Goal: Task Accomplishment & Management: Manage account settings

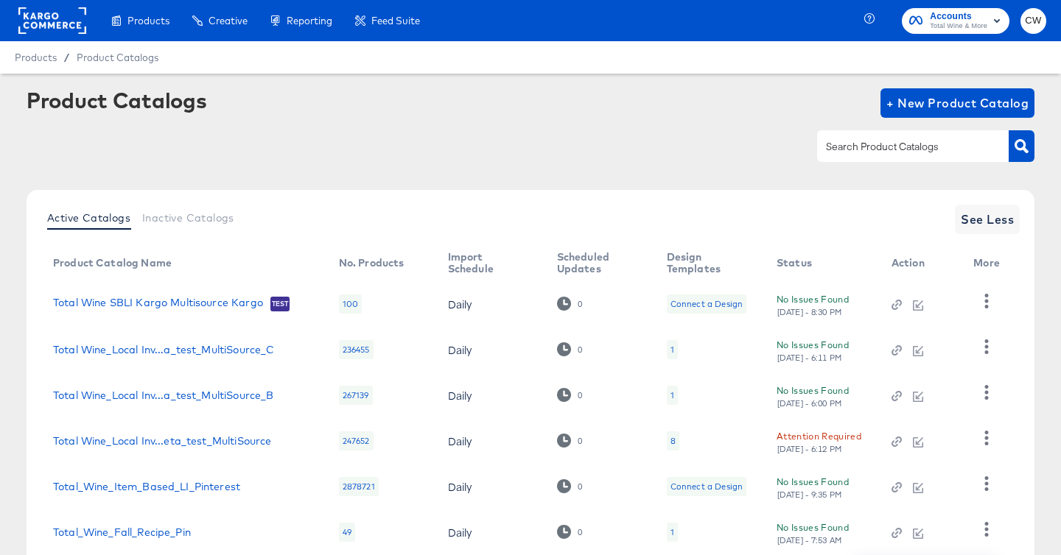
click at [967, 21] on span "Total Wine & More" at bounding box center [958, 27] width 57 height 12
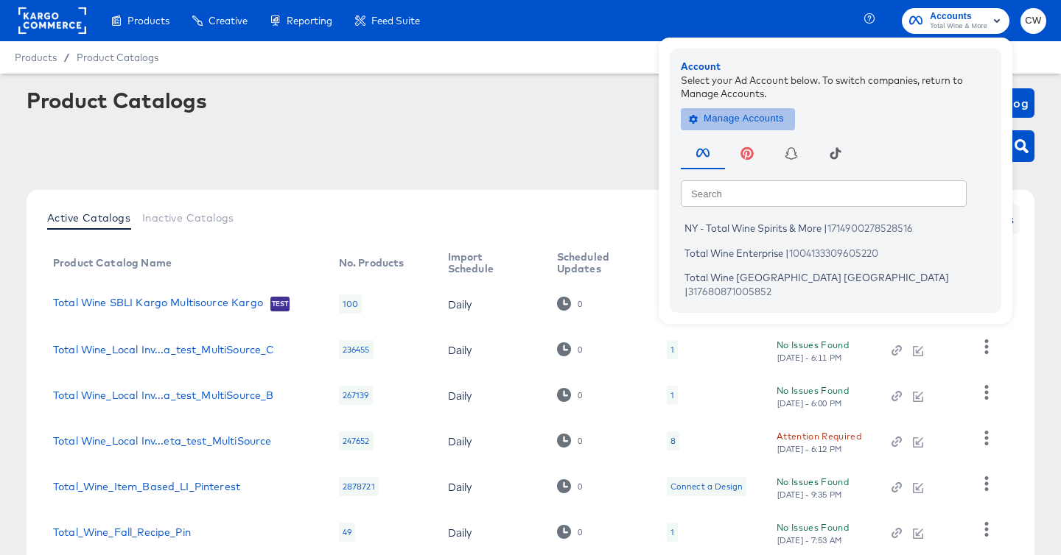
click at [778, 110] on span "Manage Accounts" at bounding box center [738, 118] width 92 height 17
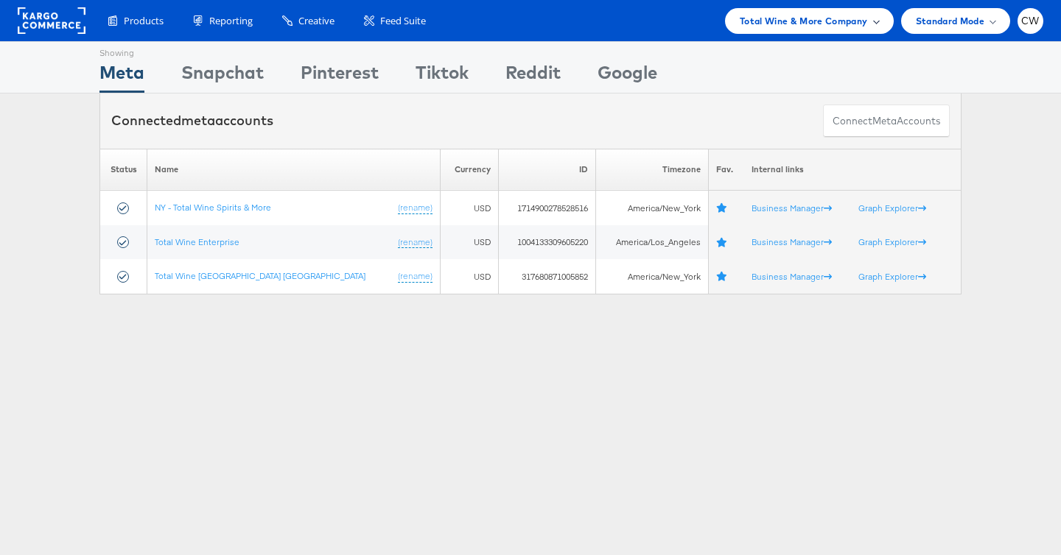
click at [801, 13] on span "Total Wine & More Company" at bounding box center [804, 20] width 128 height 15
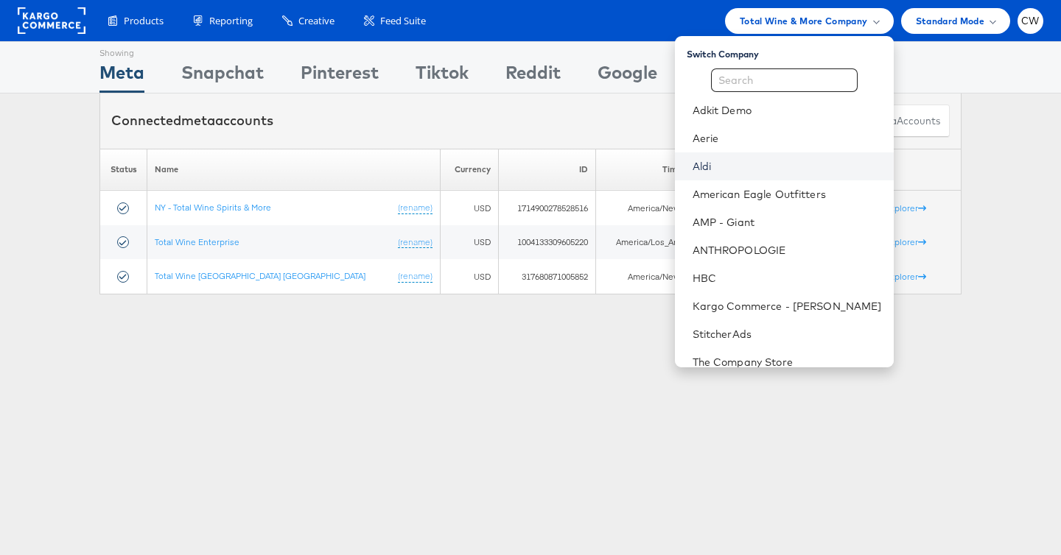
click at [726, 161] on link "Aldi" at bounding box center [786, 166] width 189 height 15
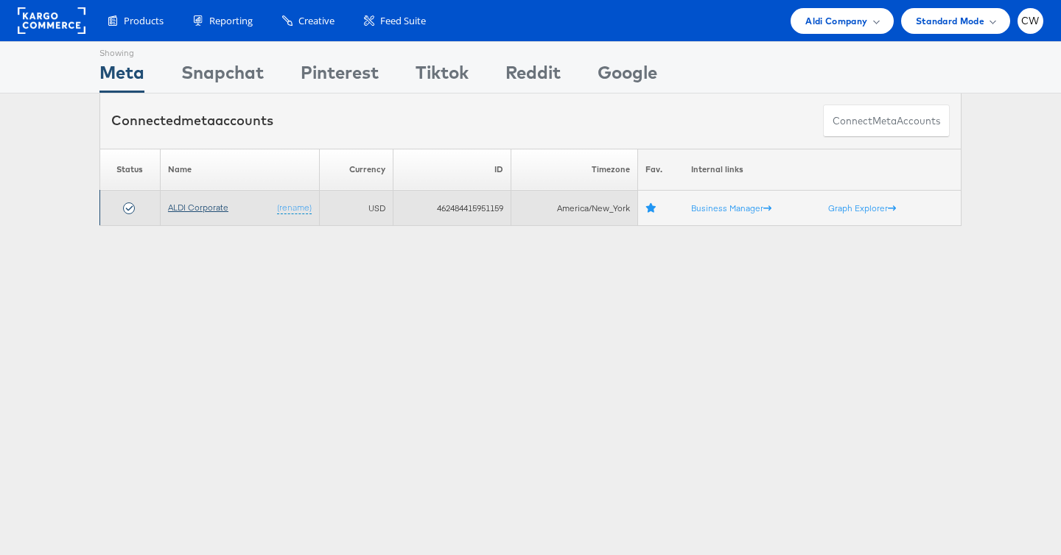
click at [180, 213] on link "ALDI Corporate" at bounding box center [198, 207] width 60 height 11
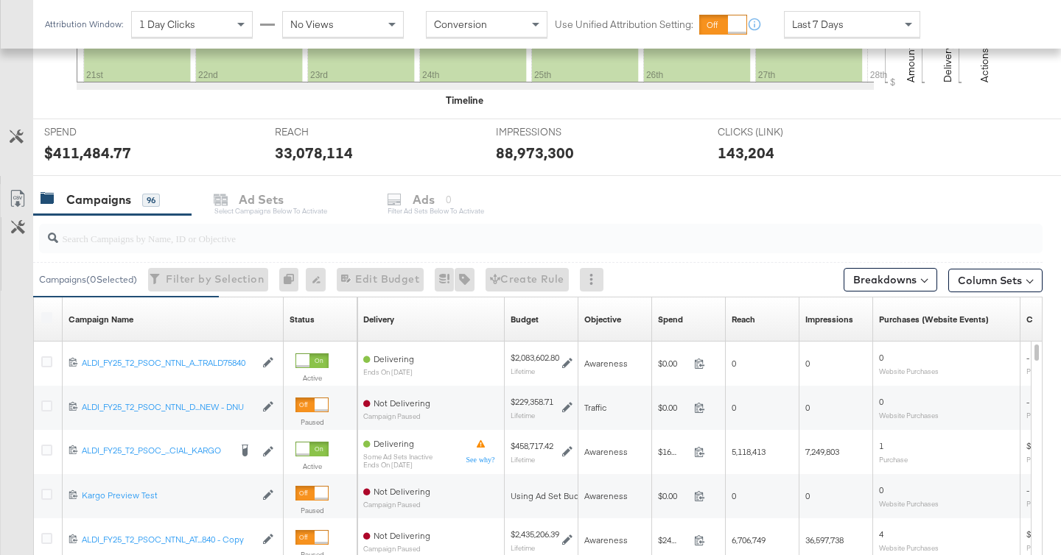
scroll to position [495, 0]
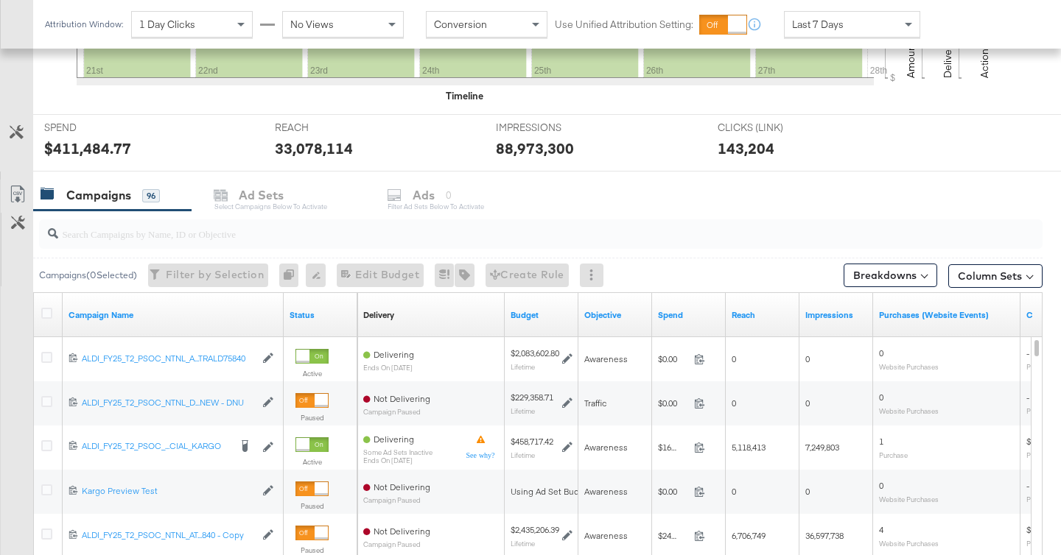
click at [366, 230] on input "search" at bounding box center [505, 228] width 895 height 29
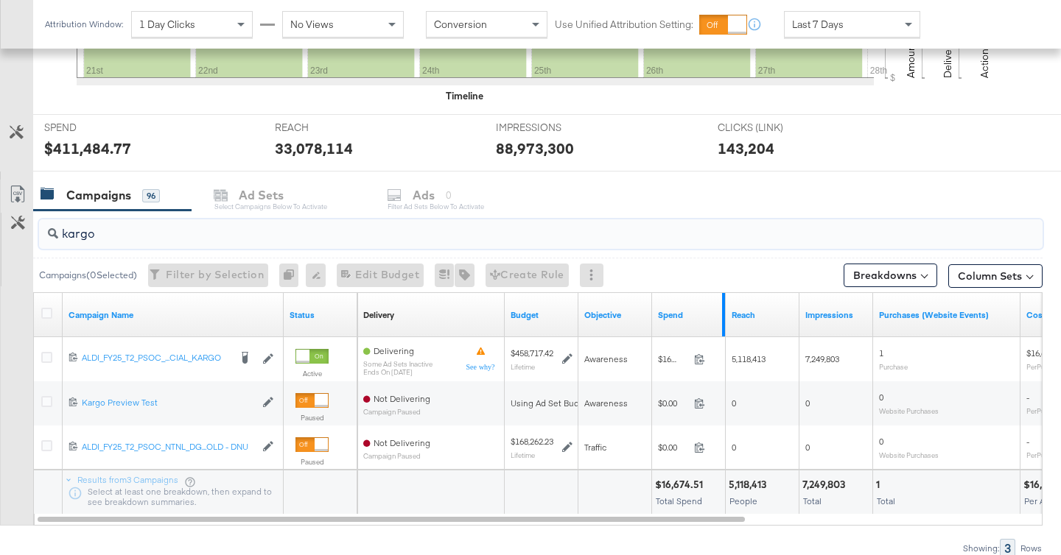
type input "kargo"
drag, startPoint x: 721, startPoint y: 299, endPoint x: 796, endPoint y: 300, distance: 75.1
click at [796, 300] on div "Delivery Sorting Unavailable Budget Objective Spend Reach Impressions Purchases…" at bounding box center [909, 315] width 1105 height 44
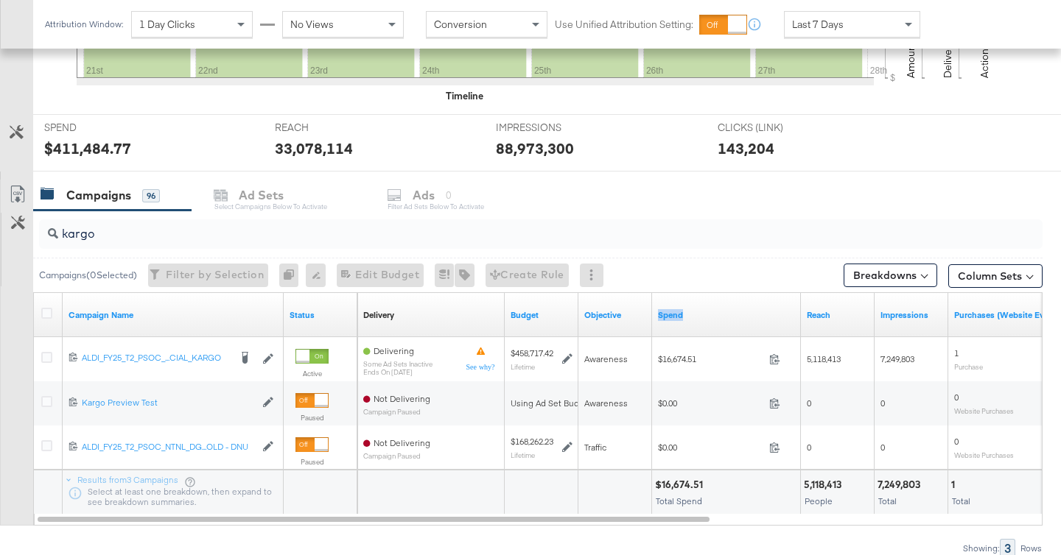
scroll to position [0, 0]
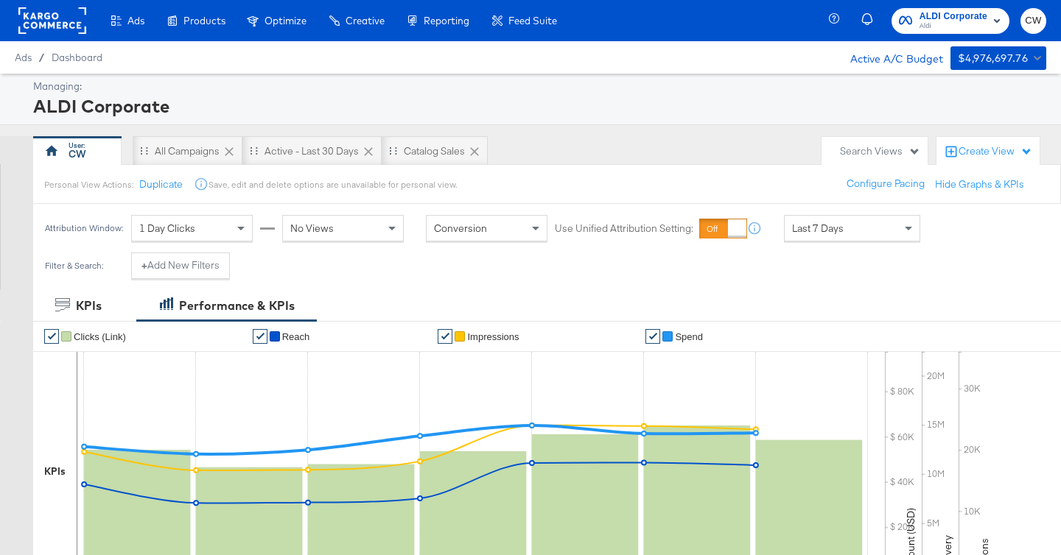
click at [913, 18] on span "ALDI Corporate Aldi" at bounding box center [950, 21] width 103 height 24
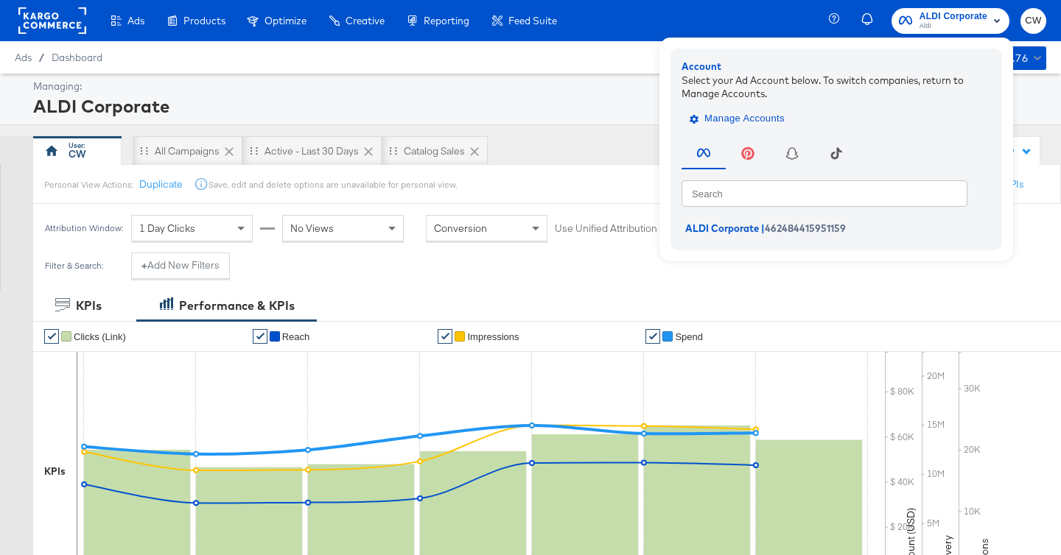
click at [720, 116] on span "Manage Accounts" at bounding box center [738, 118] width 92 height 17
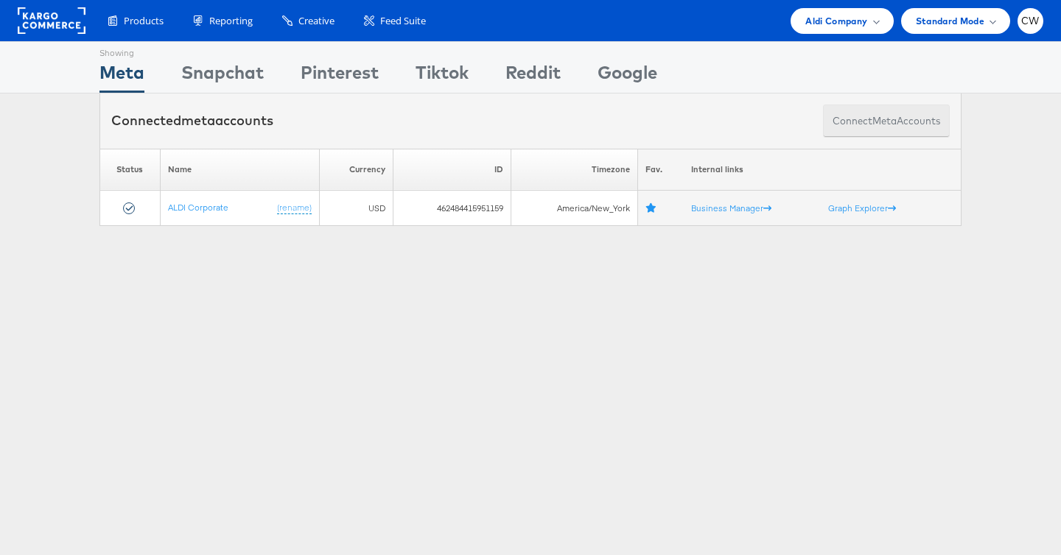
click at [903, 122] on button "Connect meta Accounts" at bounding box center [886, 121] width 127 height 33
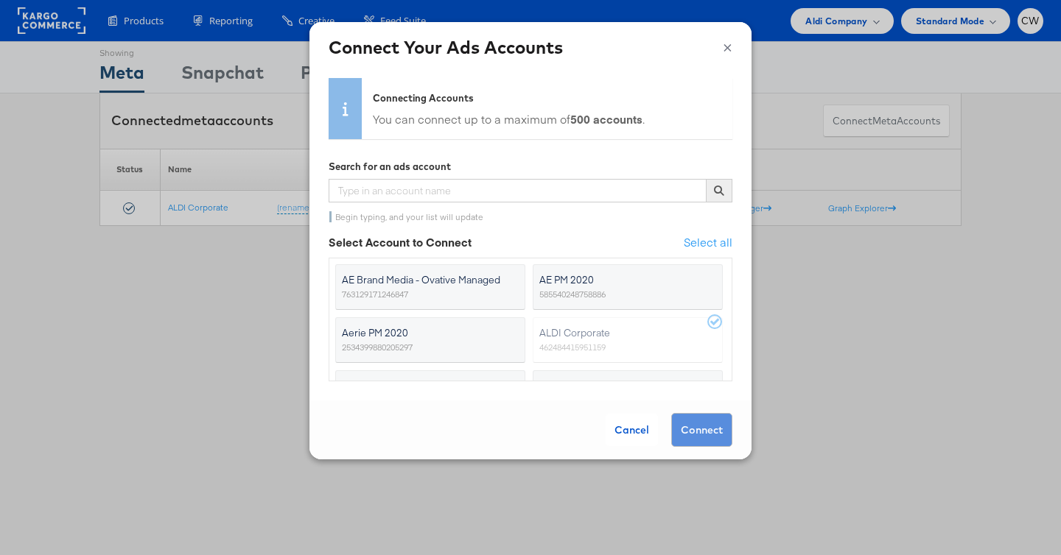
click at [607, 335] on label "ALDI Corporate 462484415951159" at bounding box center [628, 340] width 190 height 46
click at [715, 321] on label "ALDI Corporate 462484415951159" at bounding box center [628, 340] width 190 height 46
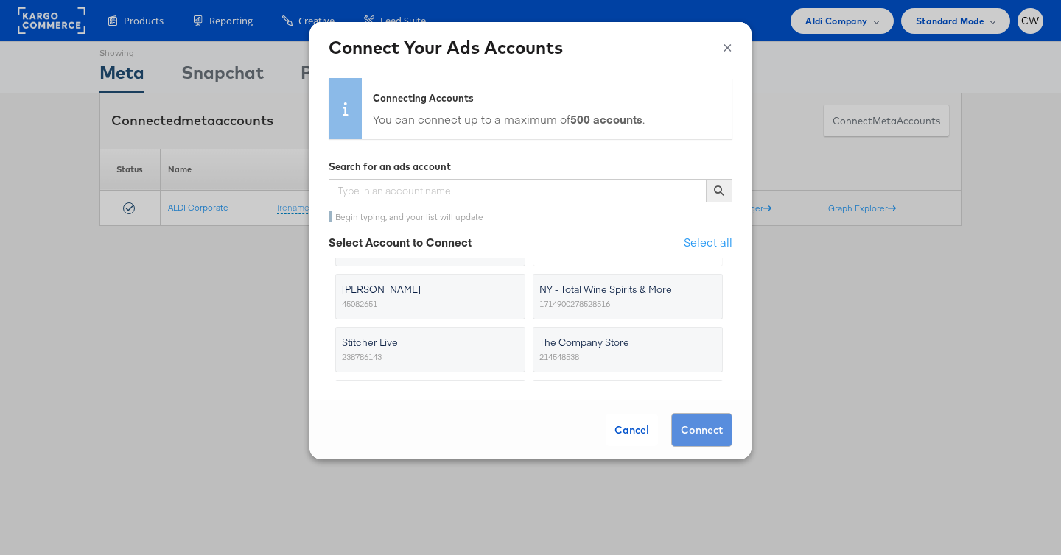
scroll to position [155, 0]
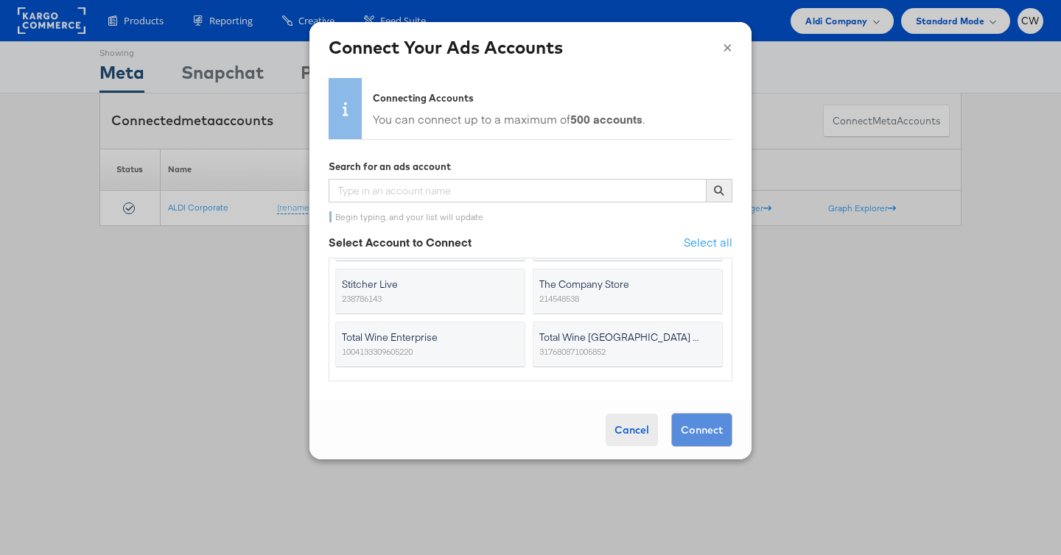
click at [628, 438] on div "Cancel" at bounding box center [631, 430] width 52 height 32
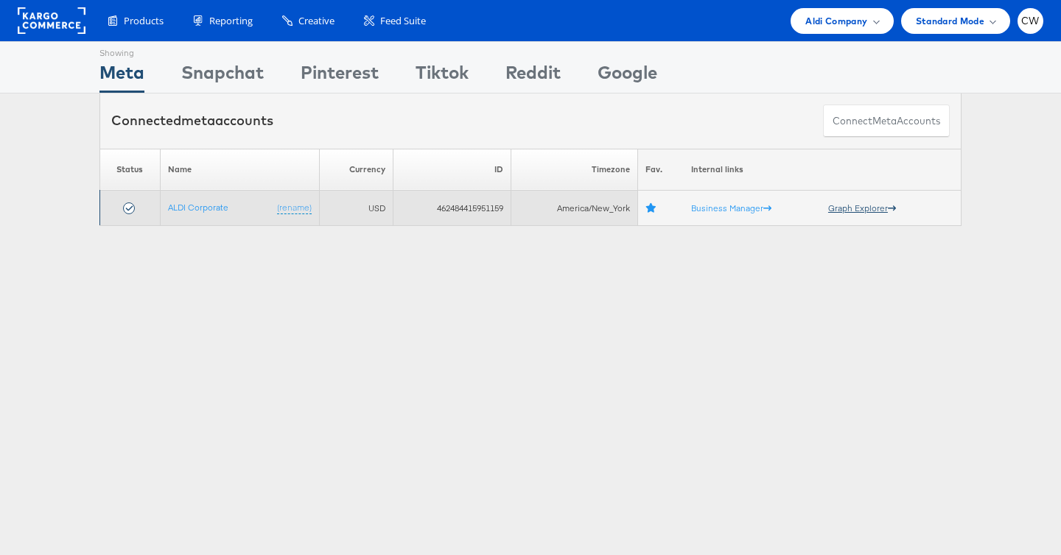
click at [855, 207] on link "Graph Explorer" at bounding box center [862, 208] width 68 height 11
click at [125, 207] on icon at bounding box center [129, 209] width 12 height 12
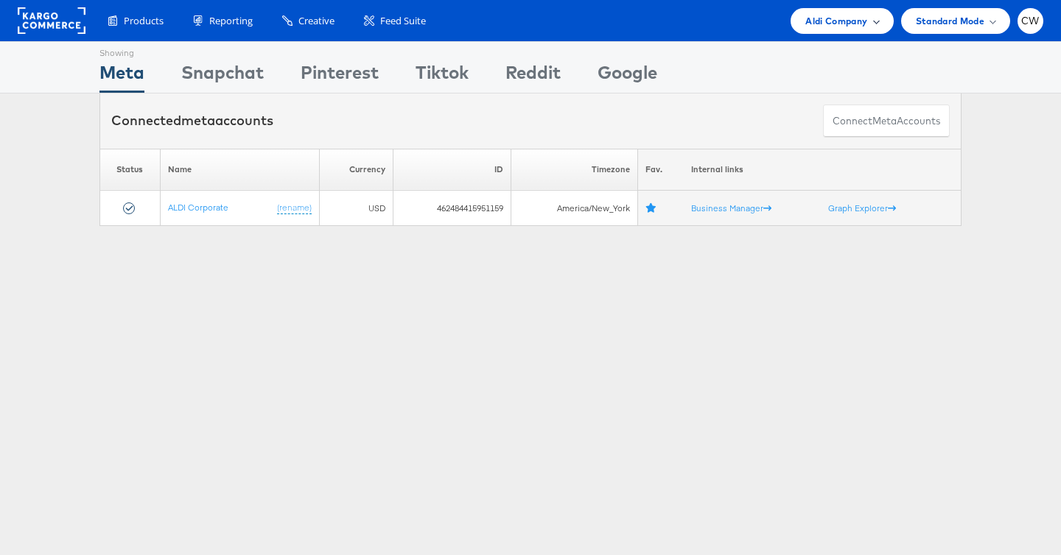
click at [805, 32] on div "Aldi Company" at bounding box center [841, 21] width 102 height 26
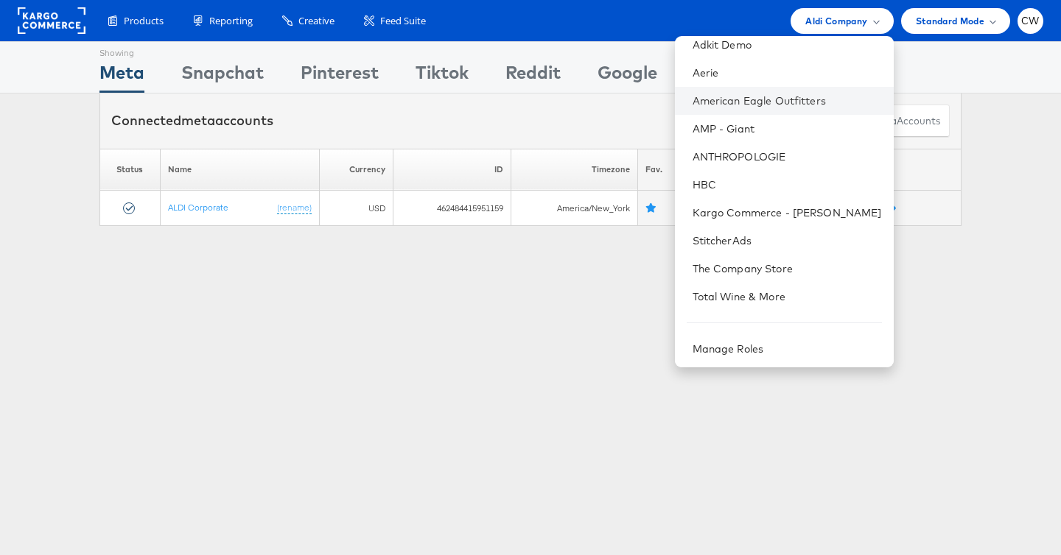
scroll to position [67, 0]
click at [735, 301] on link "Total Wine & More" at bounding box center [786, 295] width 189 height 15
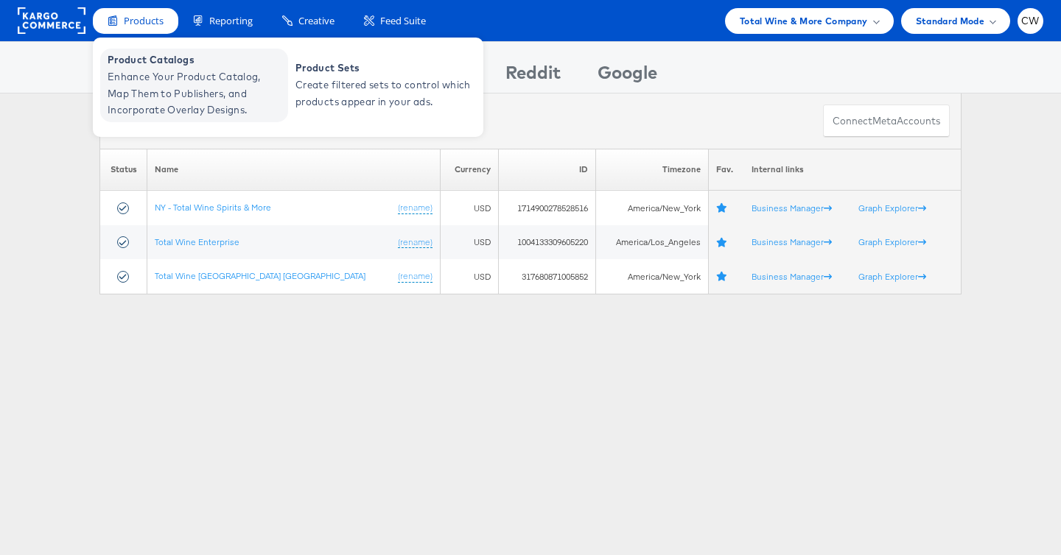
click at [180, 78] on span "Enhance Your Product Catalog, Map Them to Publishers, and Incorporate Overlay D…" at bounding box center [196, 94] width 177 height 50
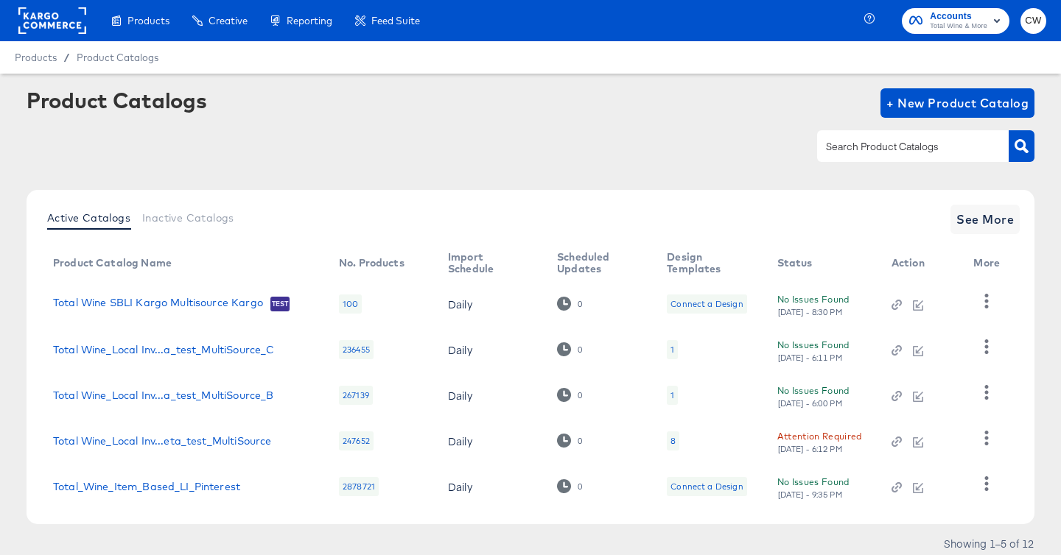
scroll to position [52, 0]
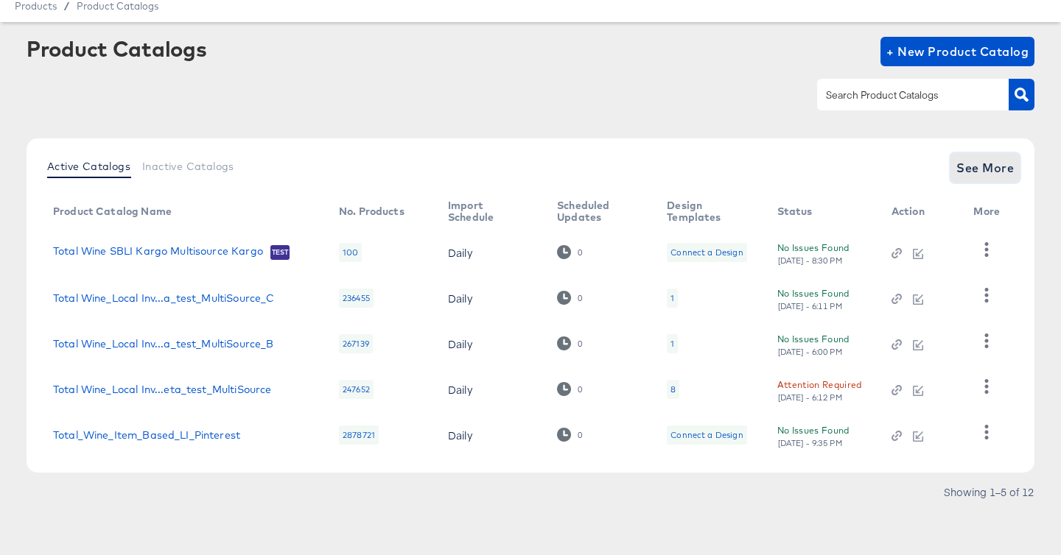
click at [975, 158] on span "See More" at bounding box center [984, 168] width 57 height 21
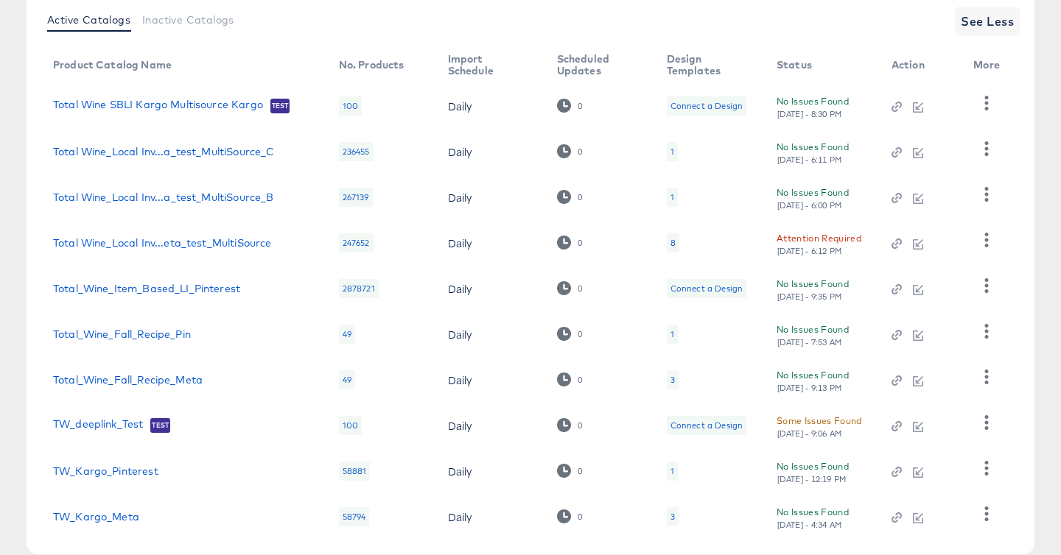
scroll to position [223, 0]
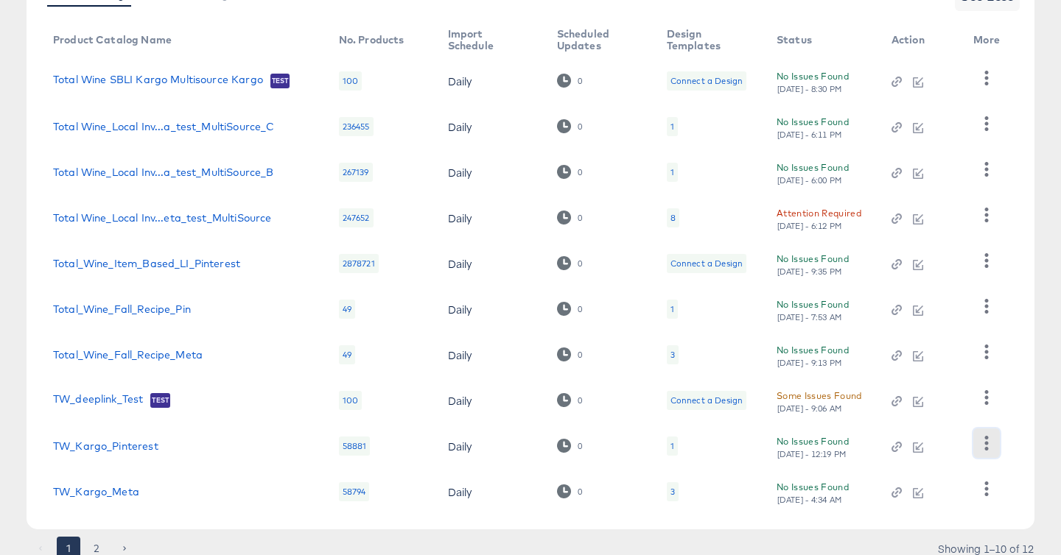
click at [991, 440] on icon "button" at bounding box center [986, 443] width 14 height 14
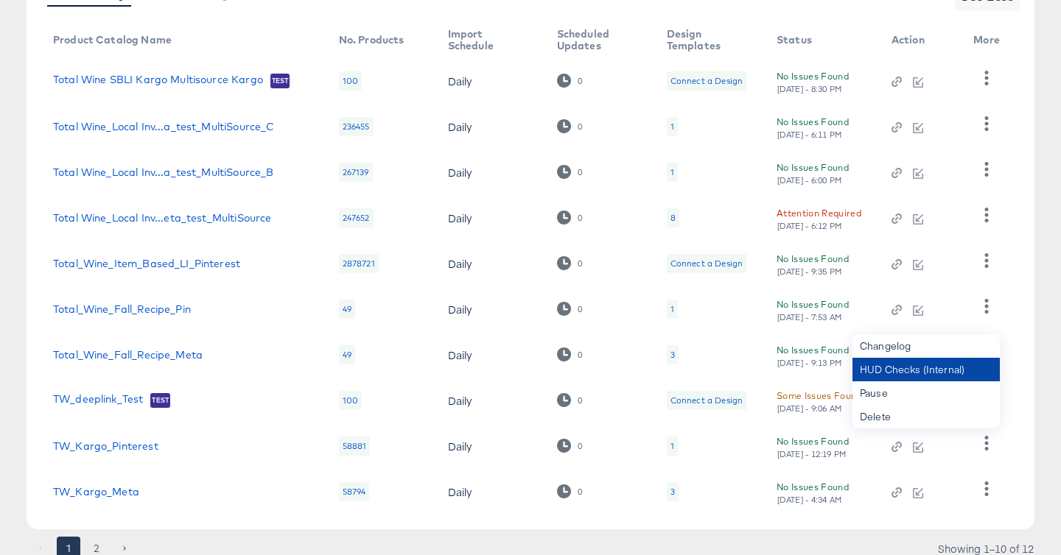
click at [913, 373] on div "HUD Checks (Internal)" at bounding box center [925, 370] width 147 height 24
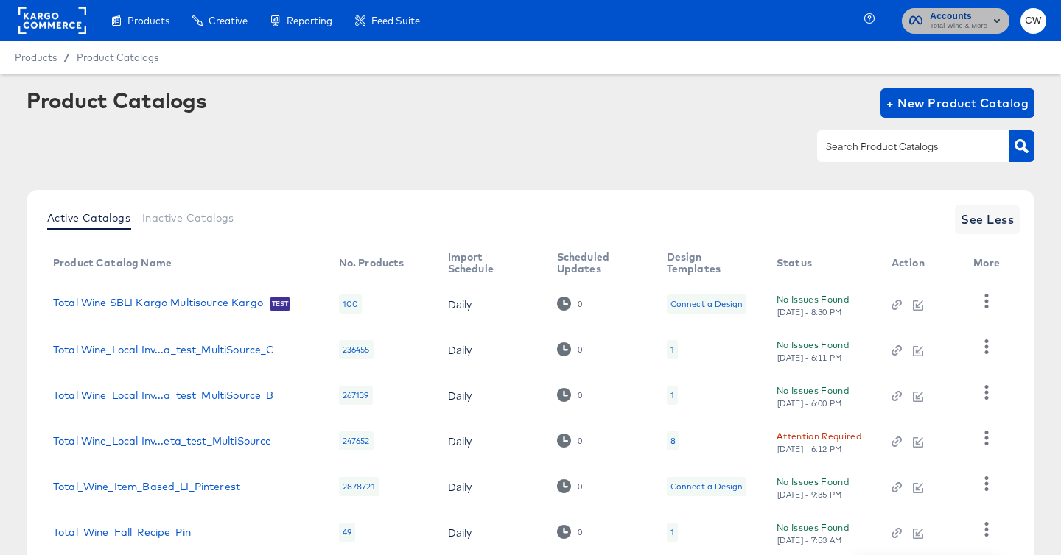
click at [981, 27] on span "Total Wine & More" at bounding box center [958, 27] width 57 height 12
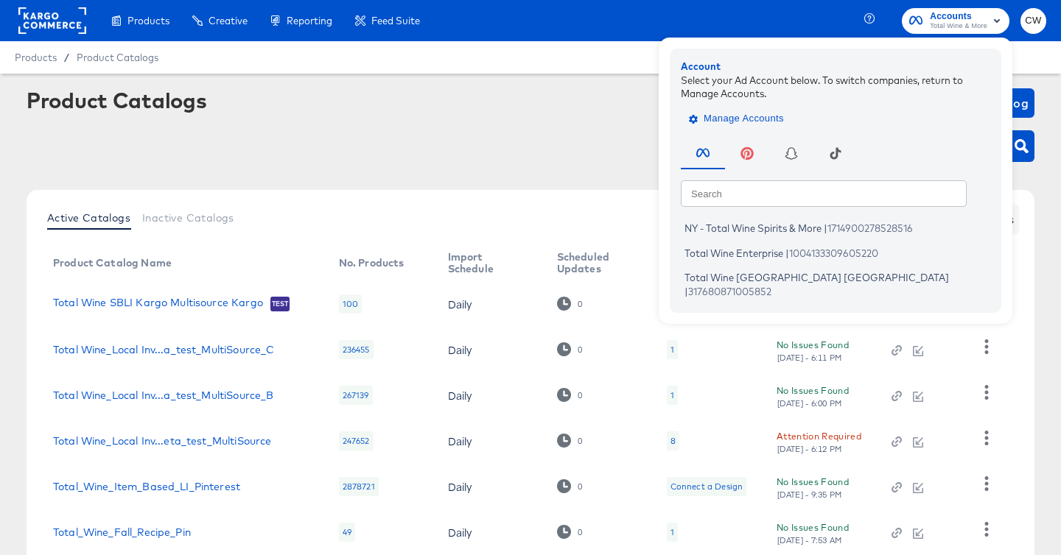
click at [762, 112] on span "Manage Accounts" at bounding box center [738, 118] width 92 height 17
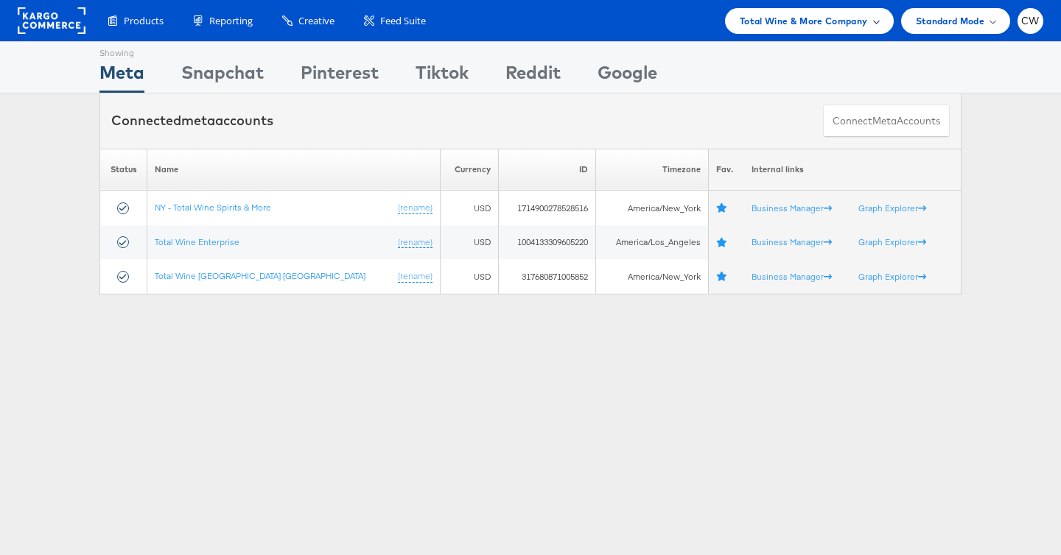
click at [786, 29] on div "Total Wine & More Company" at bounding box center [809, 21] width 169 height 26
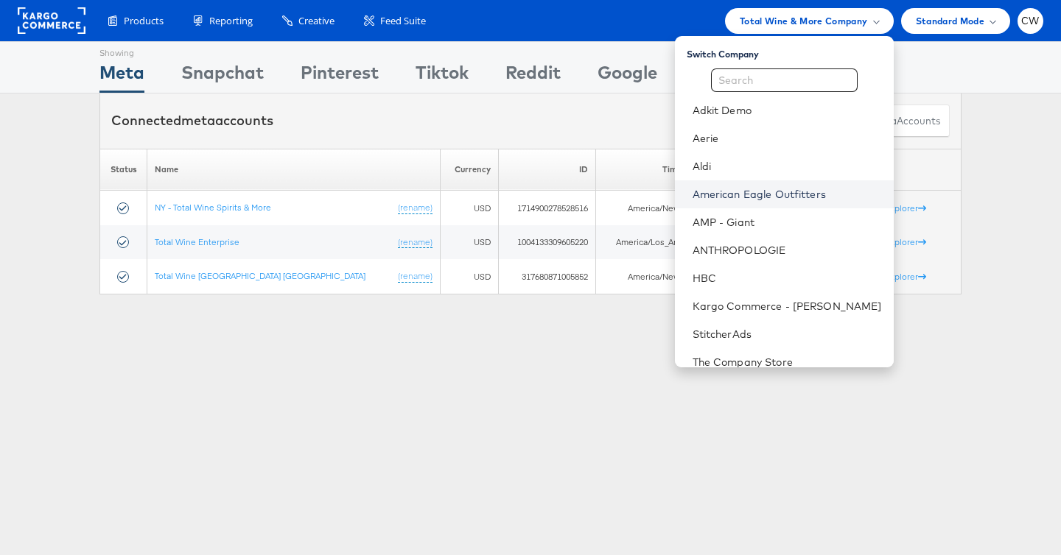
click at [754, 197] on link "American Eagle Outfitters" at bounding box center [786, 194] width 189 height 15
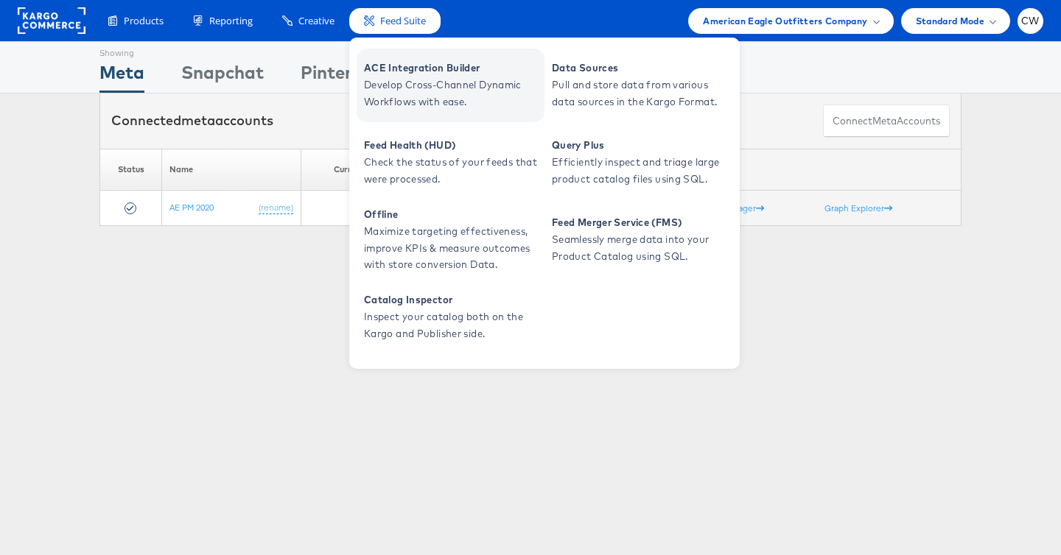
click at [469, 92] on span "Develop Cross-Channel Dynamic Workflows with ease." at bounding box center [452, 94] width 177 height 34
